Goal: Task Accomplishment & Management: Manage account settings

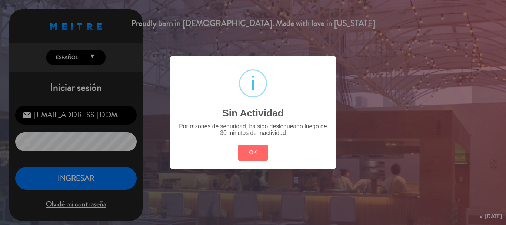
click at [70, 171] on div "? ! i Sin Actividad × Por razones de seguridad, ha sido deslogueado luego de 30…" at bounding box center [253, 112] width 506 height 225
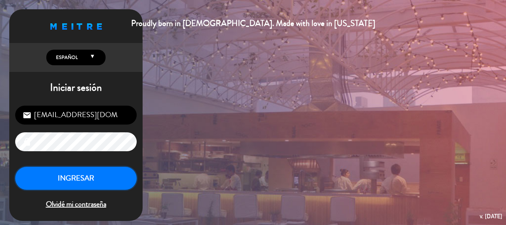
click at [75, 181] on button "INGRESAR" at bounding box center [75, 178] width 121 height 23
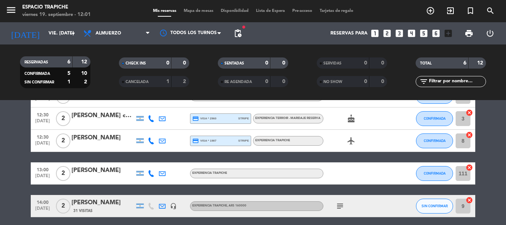
scroll to position [140, 0]
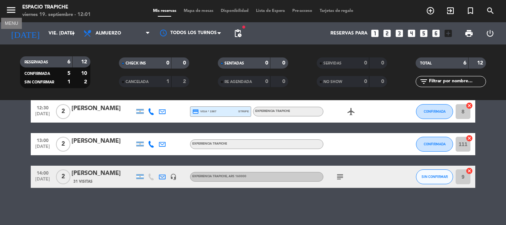
click at [8, 6] on icon "menu" at bounding box center [11, 9] width 11 height 11
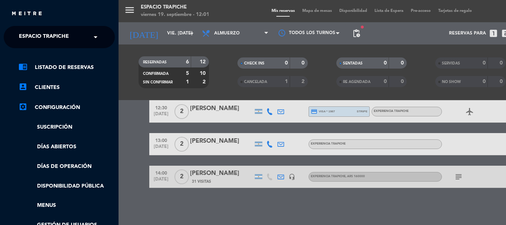
click at [71, 35] on div "× Espacio Trapiche" at bounding box center [48, 37] width 64 height 16
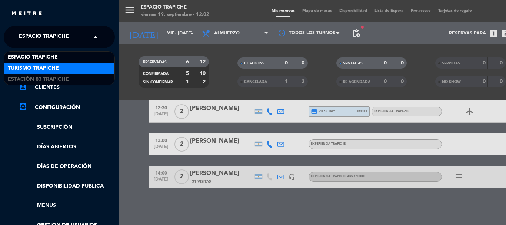
click at [66, 68] on div "Turismo Trapiche" at bounding box center [59, 68] width 110 height 11
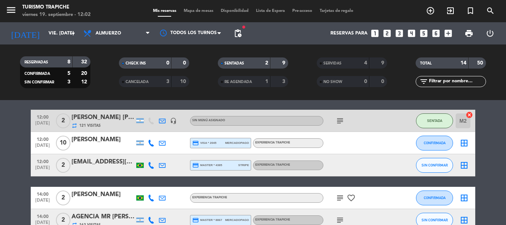
scroll to position [37, 0]
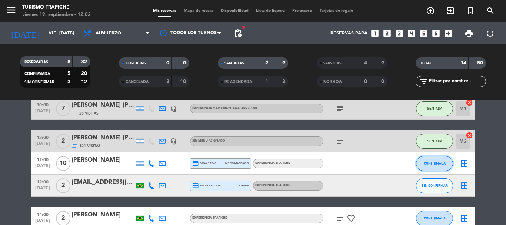
click at [438, 163] on span "CONFIRMADA" at bounding box center [435, 163] width 22 height 4
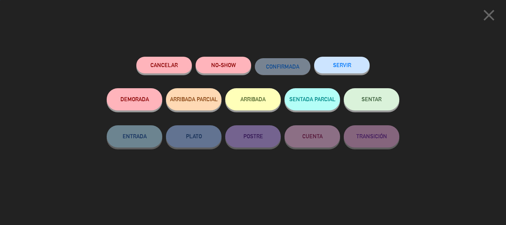
click at [244, 104] on button "ARRIBADA" at bounding box center [253, 99] width 56 height 22
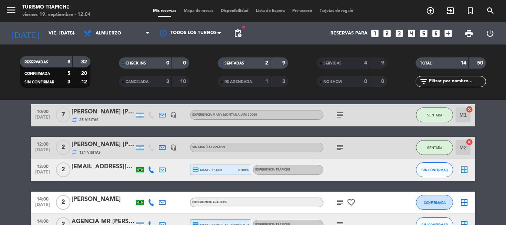
scroll to position [118, 0]
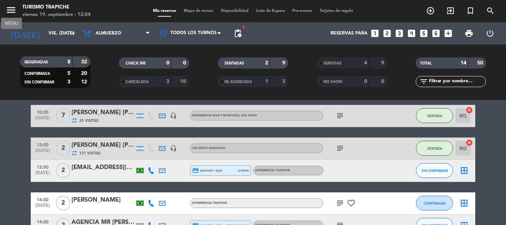
click at [10, 9] on icon "menu" at bounding box center [11, 9] width 11 height 11
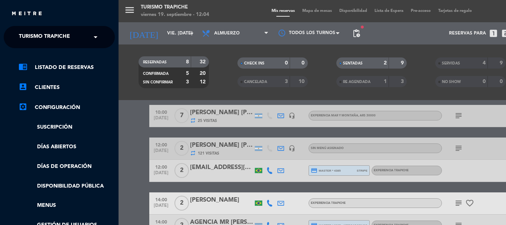
click at [34, 39] on span "Turismo Trapiche" at bounding box center [44, 37] width 51 height 16
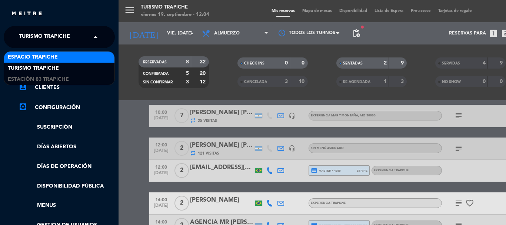
click at [42, 59] on span "Espacio Trapiche" at bounding box center [33, 57] width 50 height 9
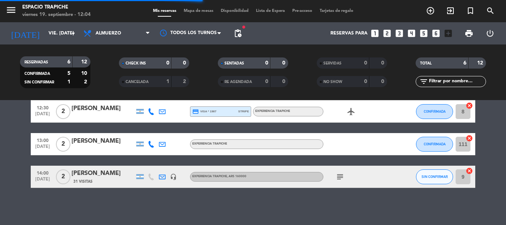
scroll to position [59, 0]
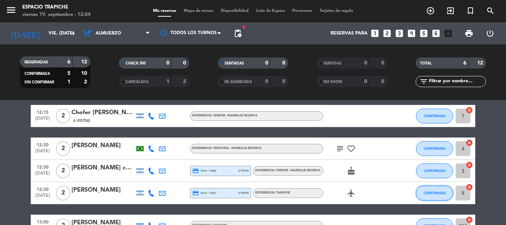
click at [425, 195] on button "CONFIRMADA" at bounding box center [434, 193] width 37 height 15
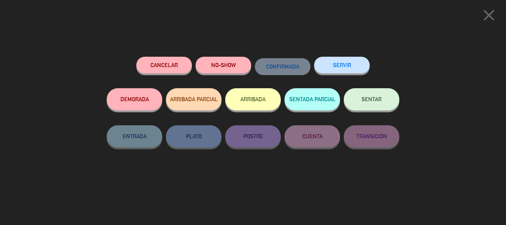
click at [262, 105] on button "ARRIBADA" at bounding box center [253, 99] width 56 height 22
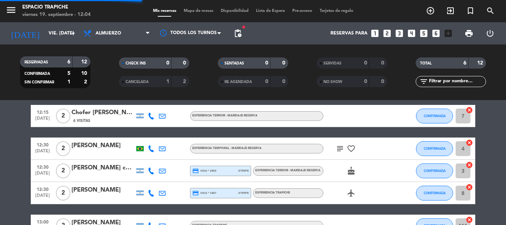
scroll to position [148, 0]
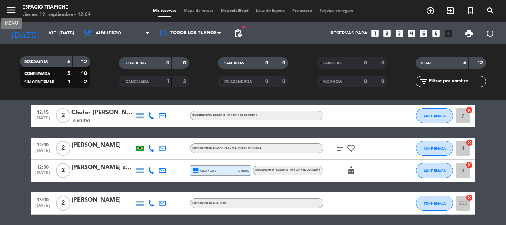
click at [14, 10] on icon "menu" at bounding box center [11, 9] width 11 height 11
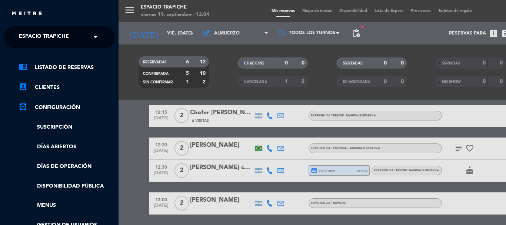
click at [52, 36] on span "Espacio Trapiche" at bounding box center [44, 37] width 50 height 16
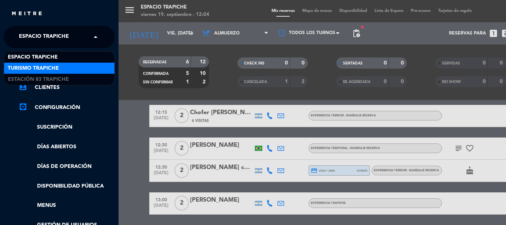
click at [56, 67] on span "Turismo Trapiche" at bounding box center [33, 68] width 51 height 9
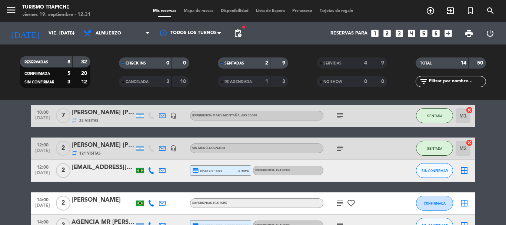
scroll to position [29, 0]
